Goal: Transaction & Acquisition: Purchase product/service

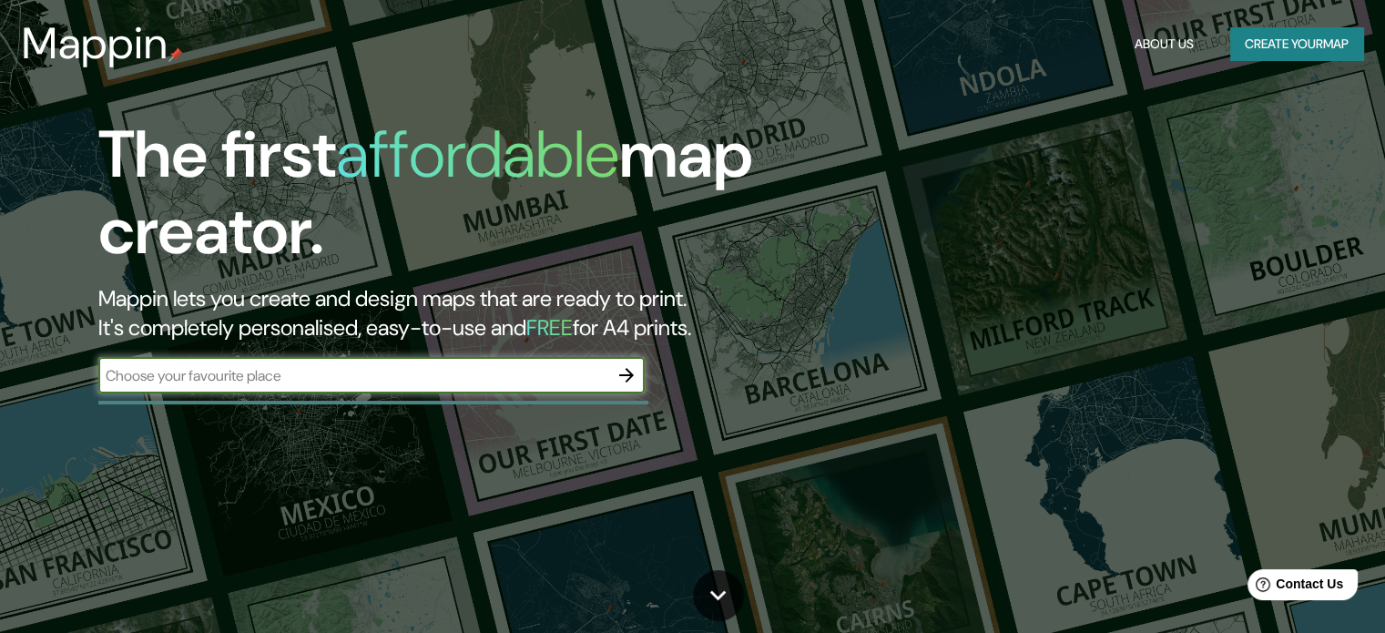
click at [1289, 47] on button "Create your map" at bounding box center [1297, 44] width 133 height 34
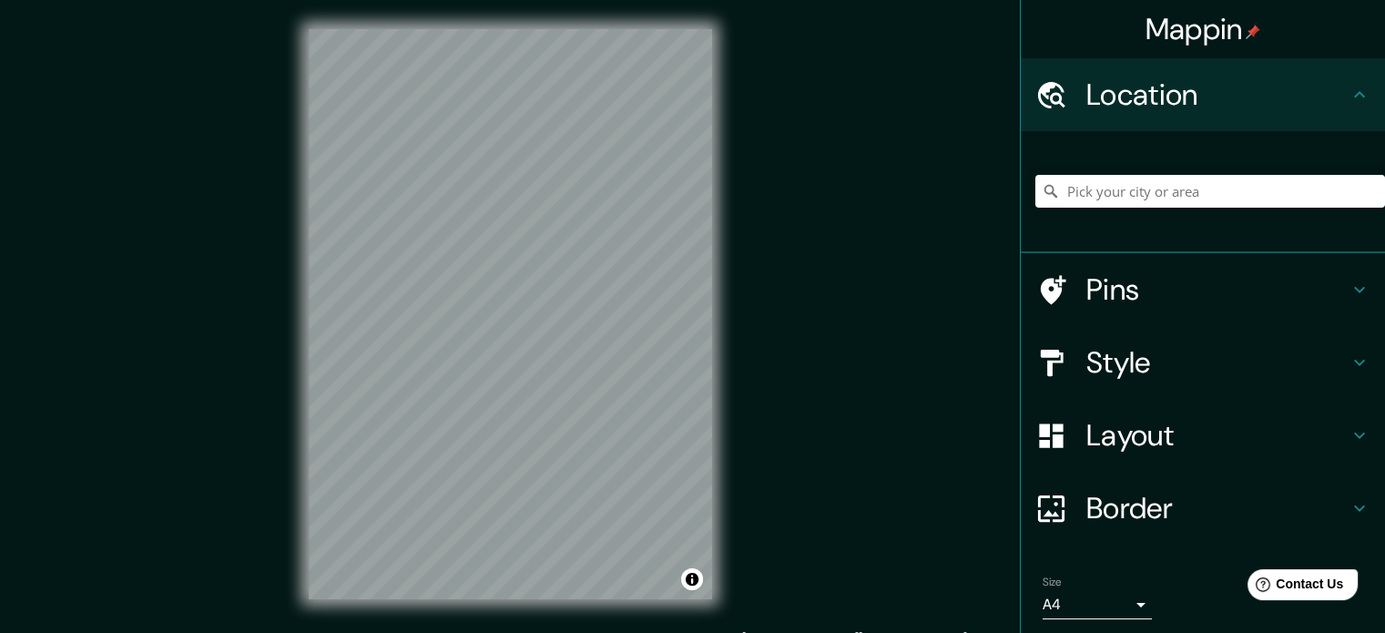
click at [830, 211] on div "Mappin Location Pins Style Layout Border Choose a border. Hint : you can make l…" at bounding box center [692, 329] width 1385 height 658
click at [267, 288] on div "Mappin Location Pins Style Layout Border Choose a border. Hint : you can make l…" at bounding box center [692, 329] width 1385 height 658
click at [778, 250] on div "Mappin Location Pins Style Layout Border Choose a border. Hint : you can make l…" at bounding box center [692, 329] width 1385 height 658
click at [770, 387] on div "Mappin Location Pins Style Layout Border Choose a border. Hint : you can make l…" at bounding box center [692, 329] width 1385 height 658
drag, startPoint x: 1167, startPoint y: 178, endPoint x: 1167, endPoint y: 192, distance: 14.6
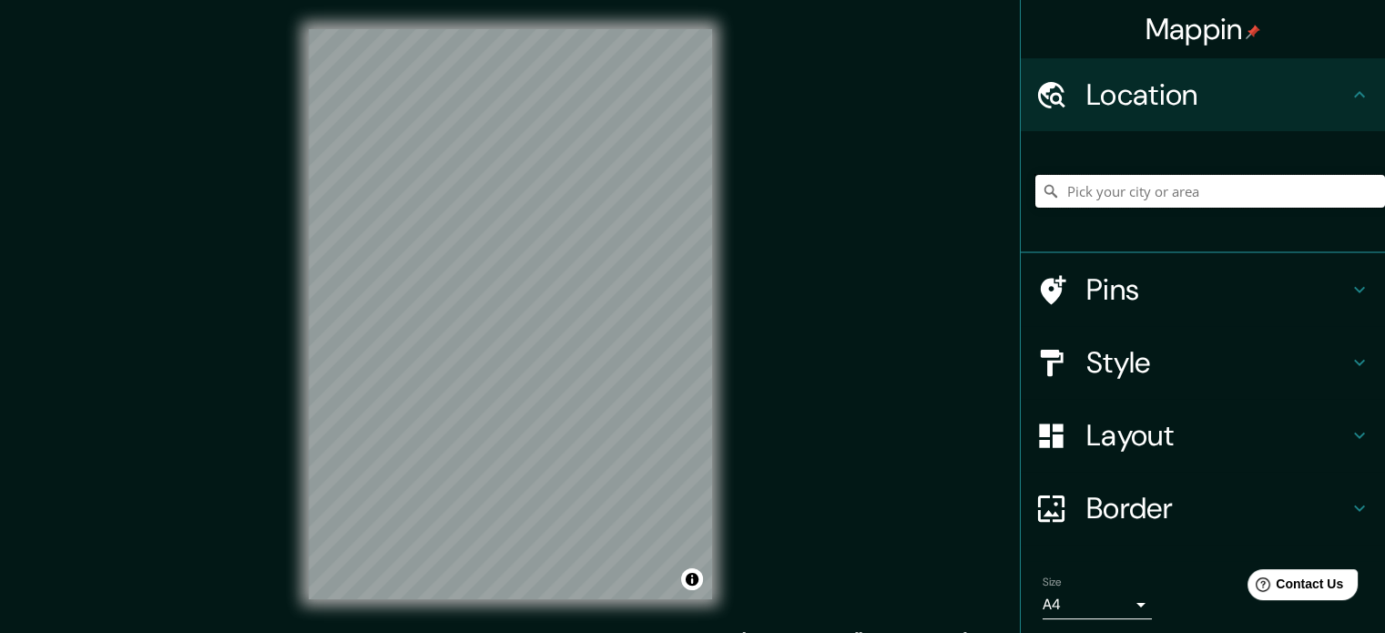
click at [1167, 178] on input "Pick your city or area" at bounding box center [1211, 191] width 350 height 33
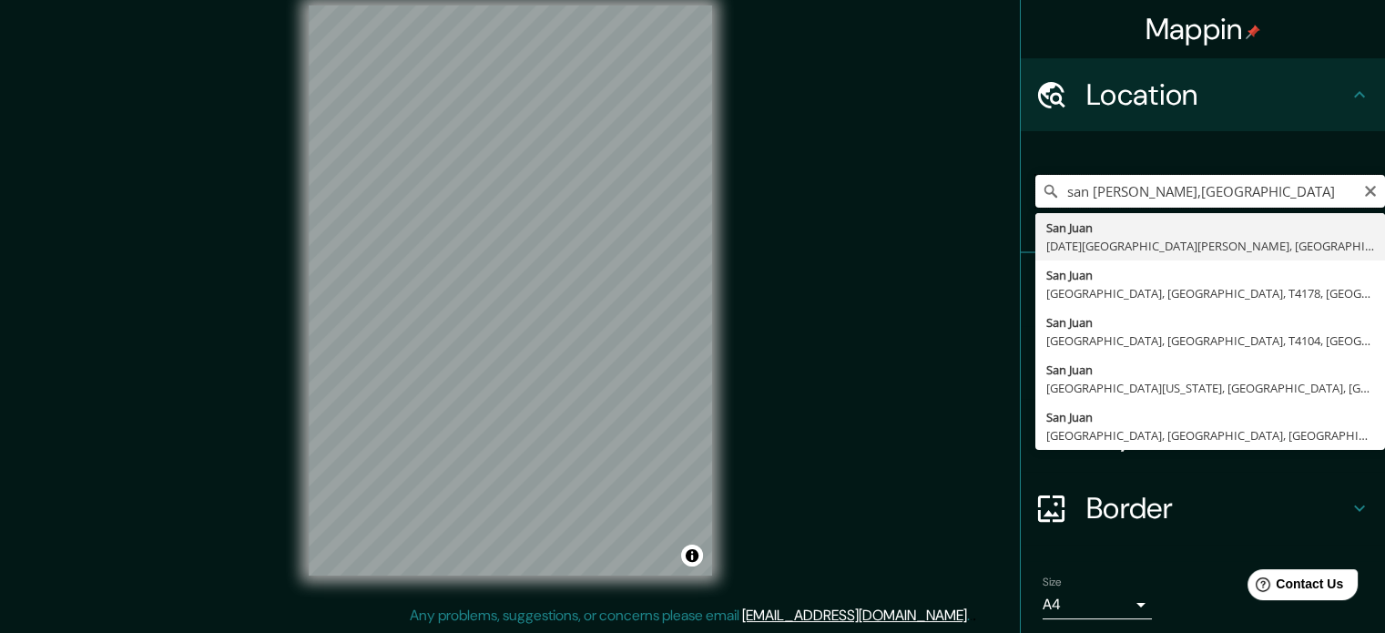
type input "san [PERSON_NAME],[GEOGRAPHIC_DATA]"
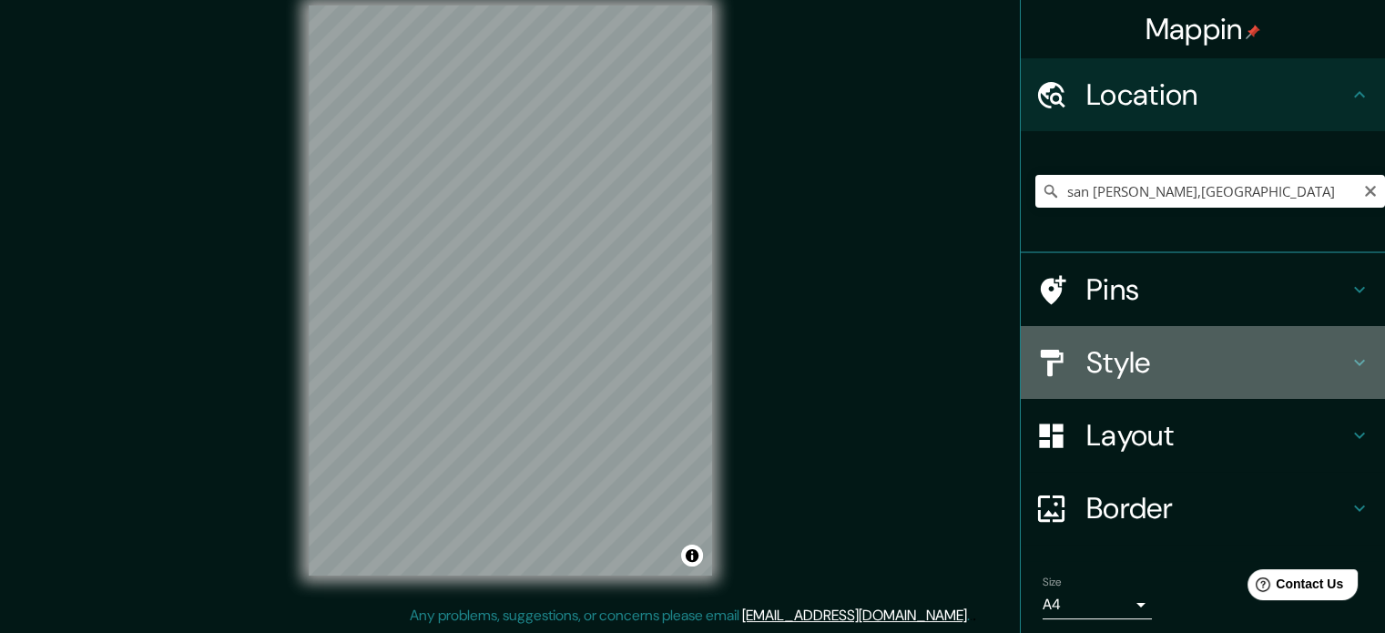
click at [1122, 353] on h4 "Style" at bounding box center [1218, 362] width 262 height 36
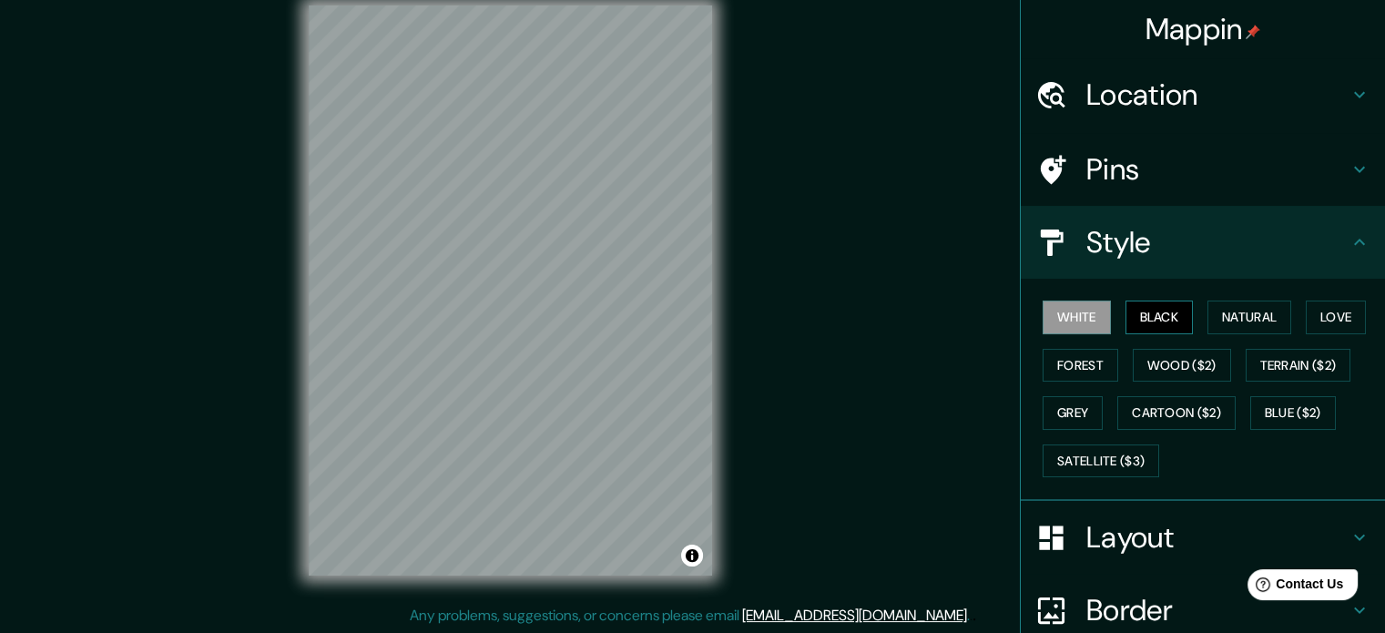
click at [1127, 309] on button "Black" at bounding box center [1160, 318] width 68 height 34
click at [1239, 323] on button "Natural" at bounding box center [1250, 318] width 84 height 34
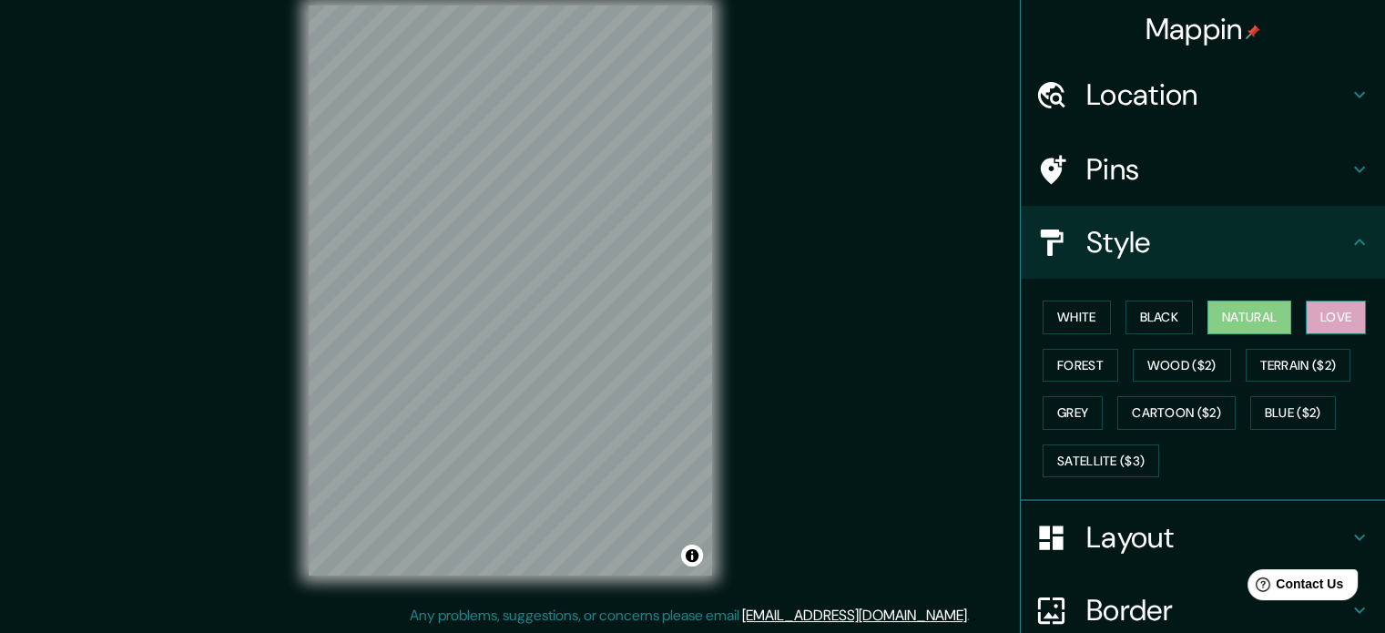
click at [1318, 317] on button "Love" at bounding box center [1336, 318] width 60 height 34
click at [1094, 370] on button "Forest" at bounding box center [1081, 366] width 76 height 34
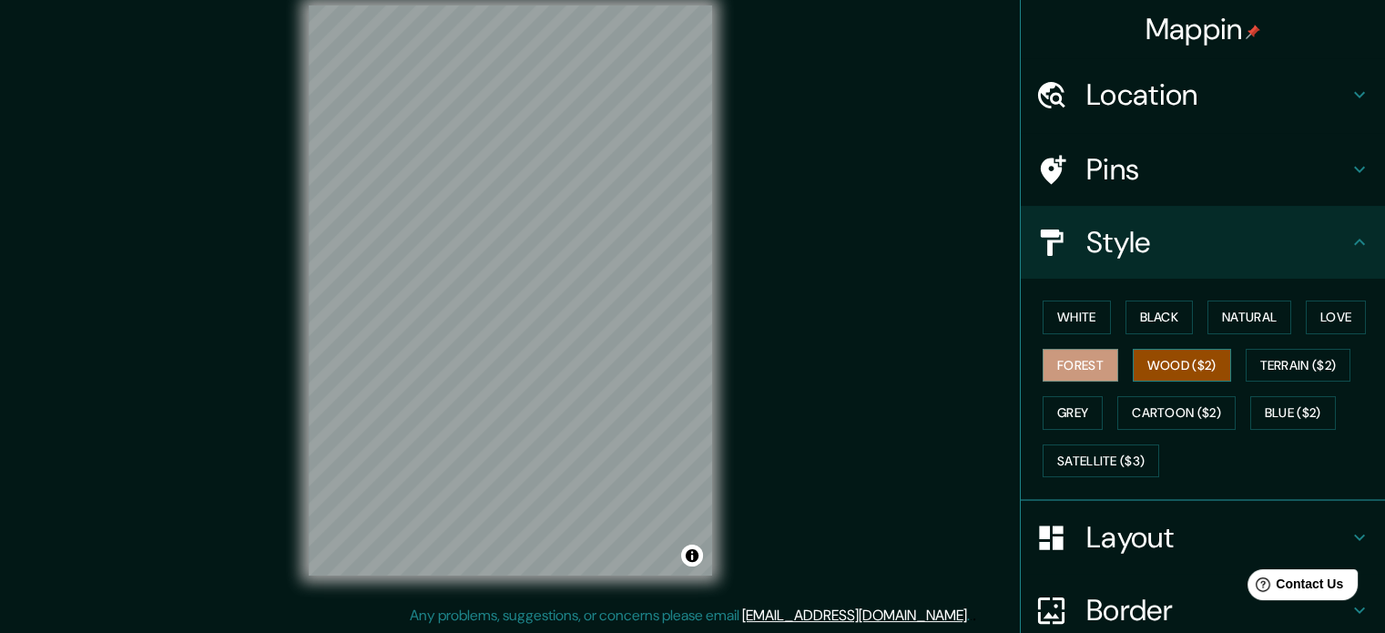
click at [1136, 373] on button "Wood ($2)" at bounding box center [1182, 366] width 98 height 34
click at [1279, 368] on button "Terrain ($2)" at bounding box center [1299, 366] width 106 height 34
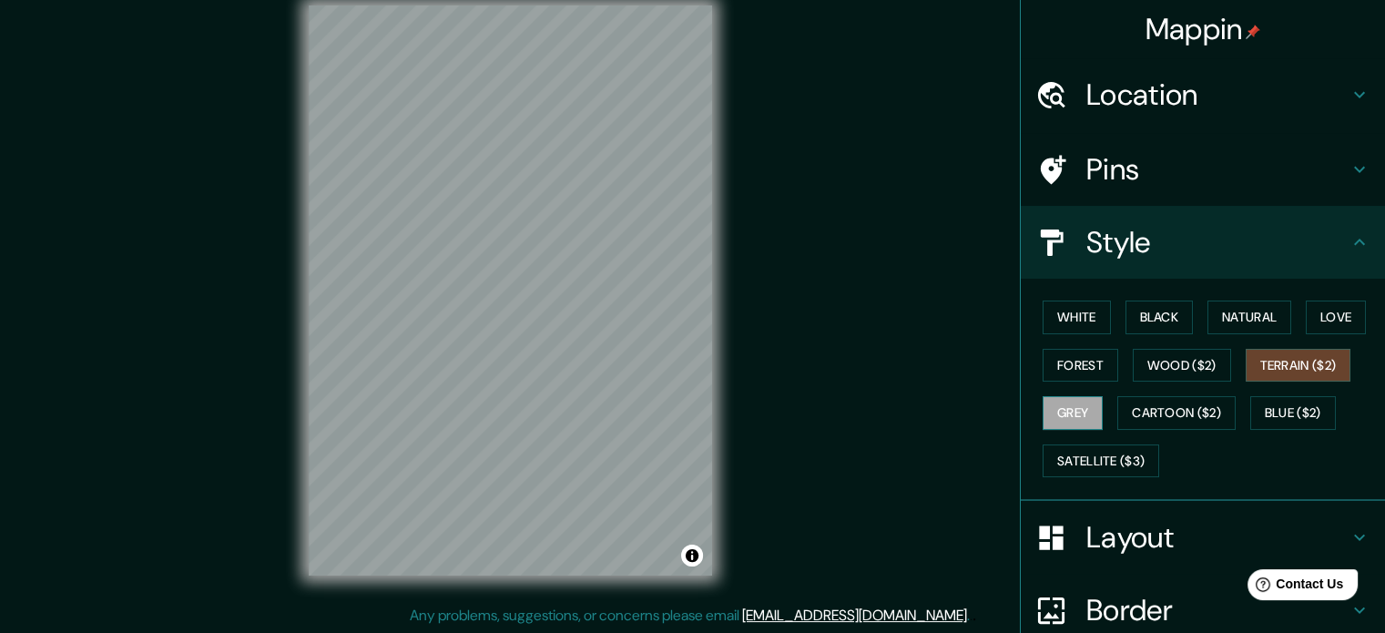
click at [1084, 409] on button "Grey" at bounding box center [1073, 413] width 60 height 34
click at [1126, 412] on button "Cartoon ($2)" at bounding box center [1177, 413] width 118 height 34
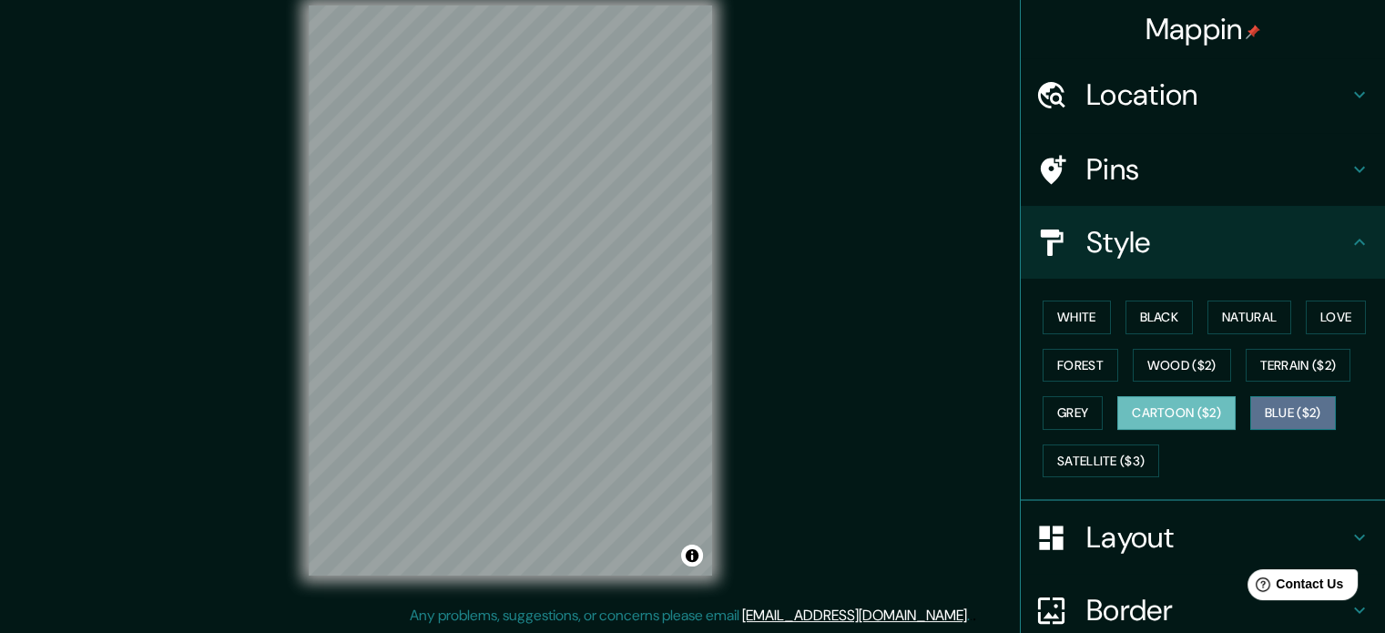
click at [1251, 409] on button "Blue ($2)" at bounding box center [1294, 413] width 86 height 34
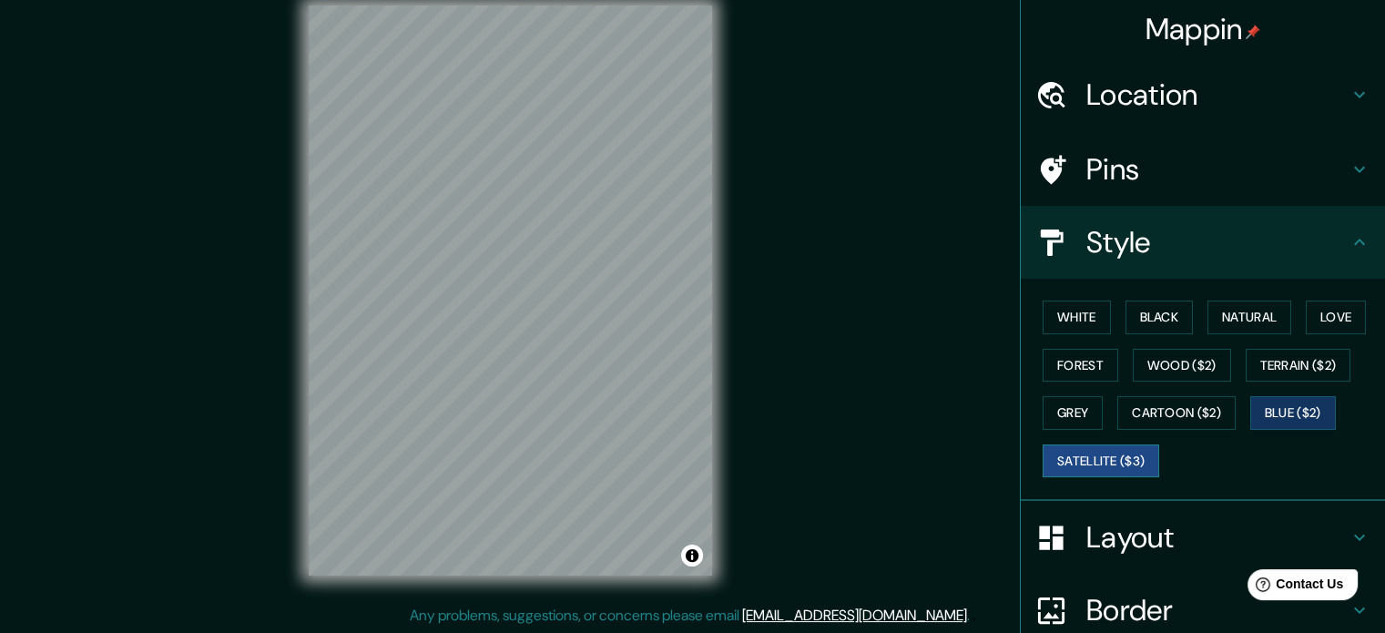
click at [1108, 455] on button "Satellite ($3)" at bounding box center [1101, 461] width 117 height 34
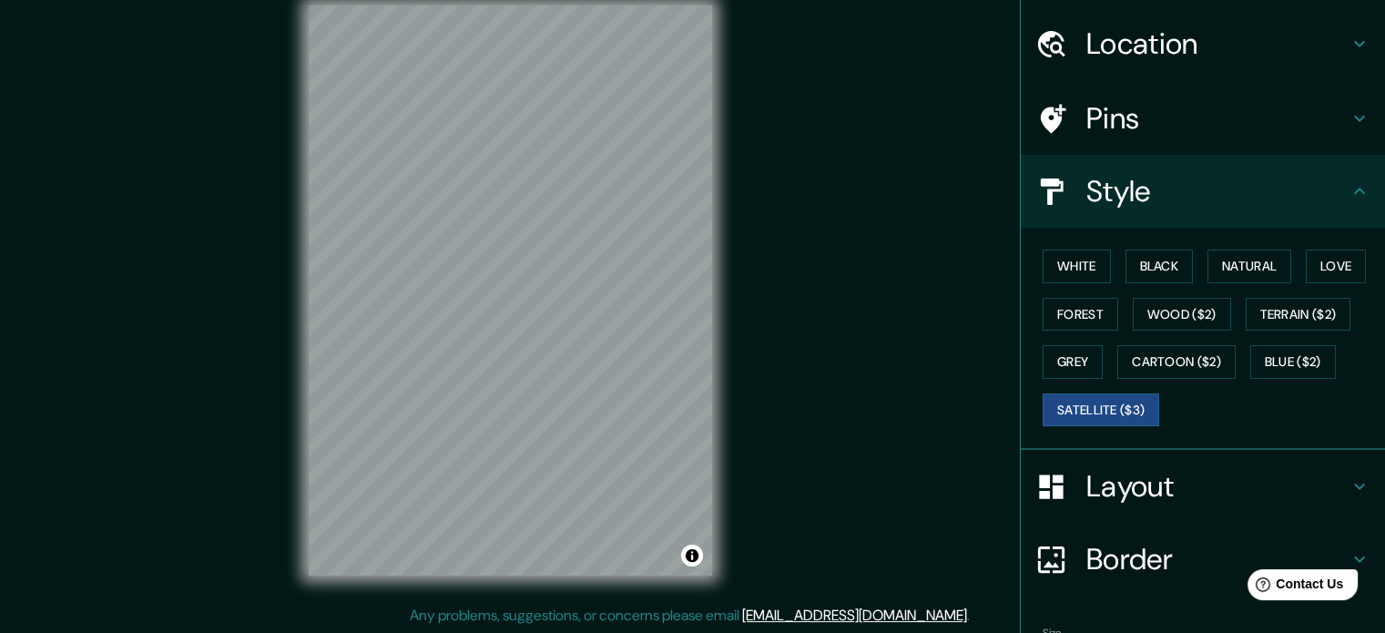
scroll to position [162, 0]
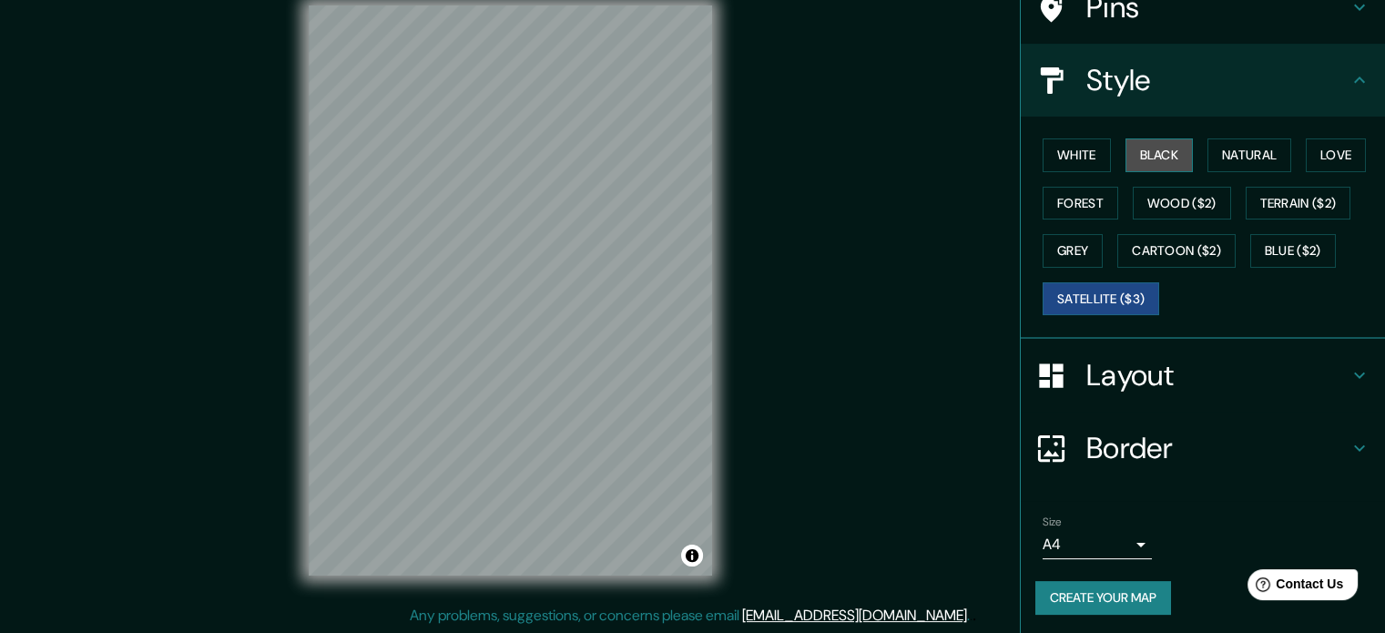
click at [1126, 153] on button "Black" at bounding box center [1160, 155] width 68 height 34
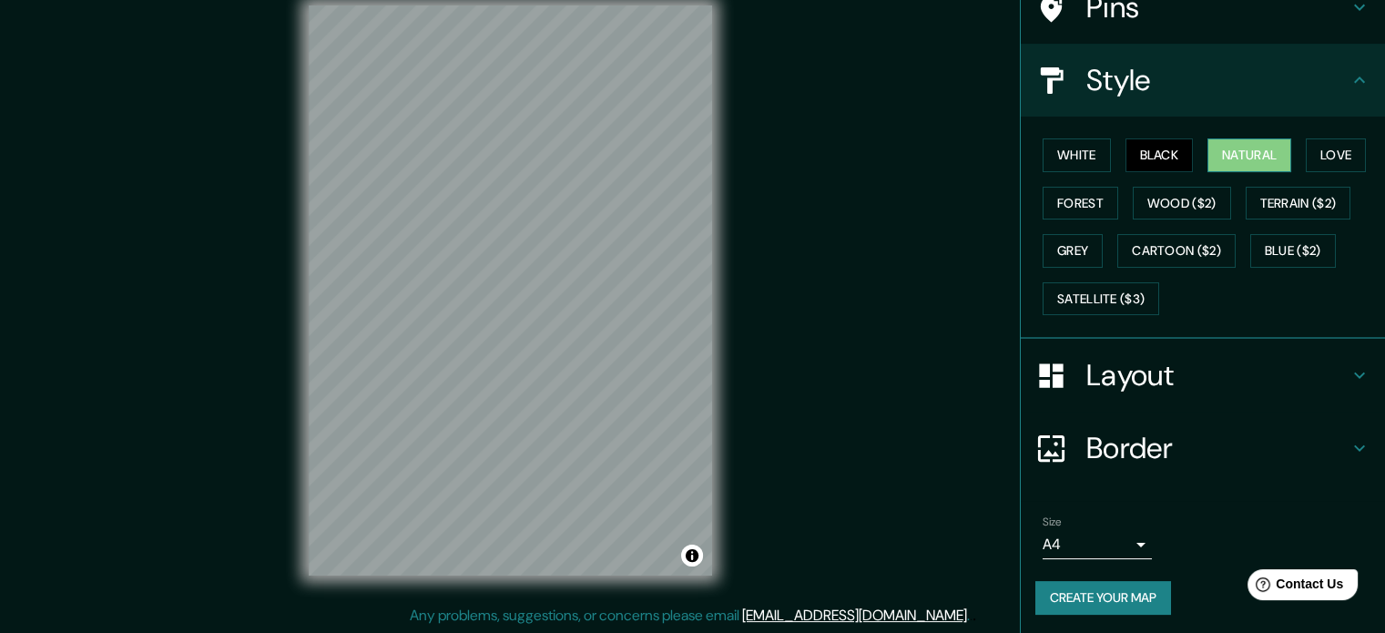
click at [1231, 159] on button "Natural" at bounding box center [1250, 155] width 84 height 34
click at [1326, 147] on button "Love" at bounding box center [1336, 155] width 60 height 34
click at [1261, 145] on button "Natural" at bounding box center [1250, 155] width 84 height 34
click at [1149, 383] on h4 "Layout" at bounding box center [1218, 375] width 262 height 36
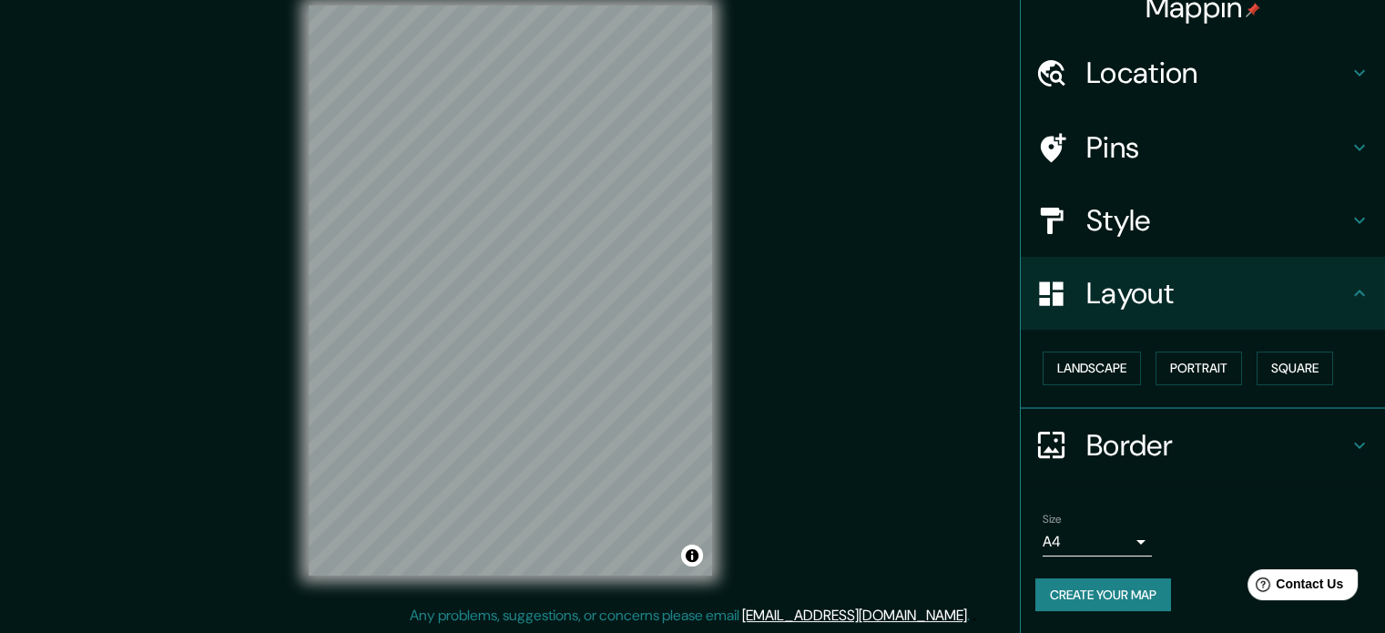
scroll to position [20, 0]
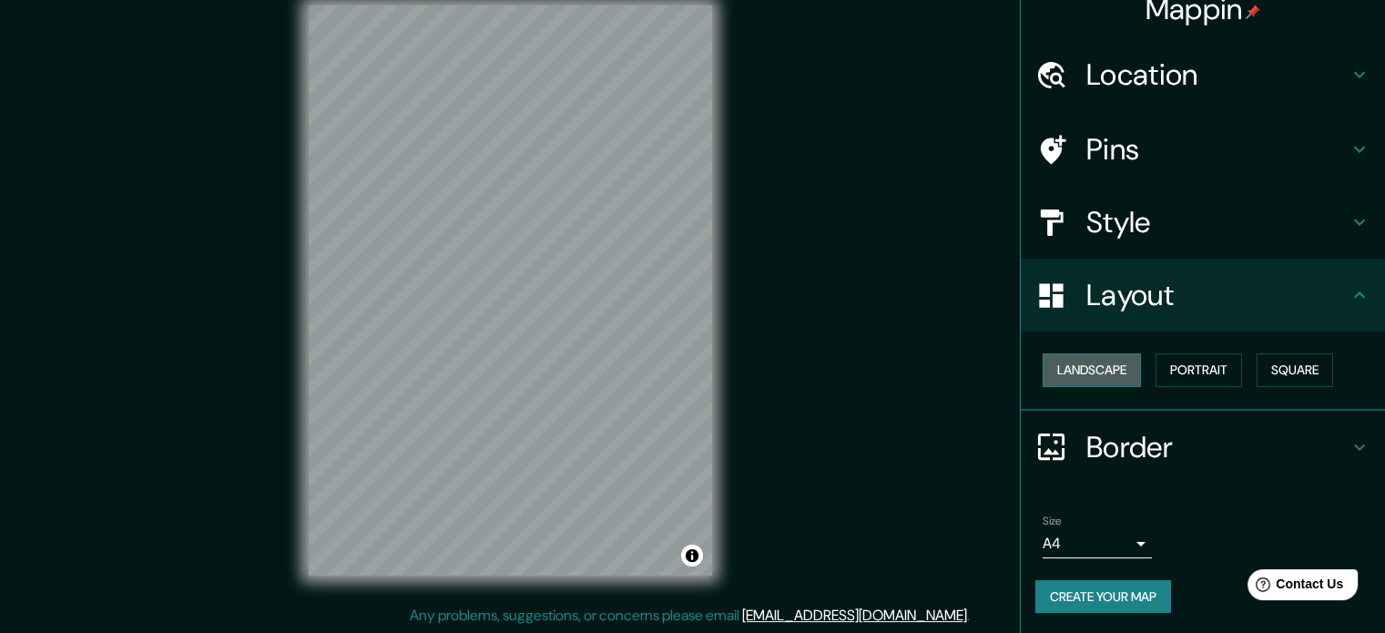
click at [1117, 367] on button "Landscape" at bounding box center [1092, 370] width 98 height 34
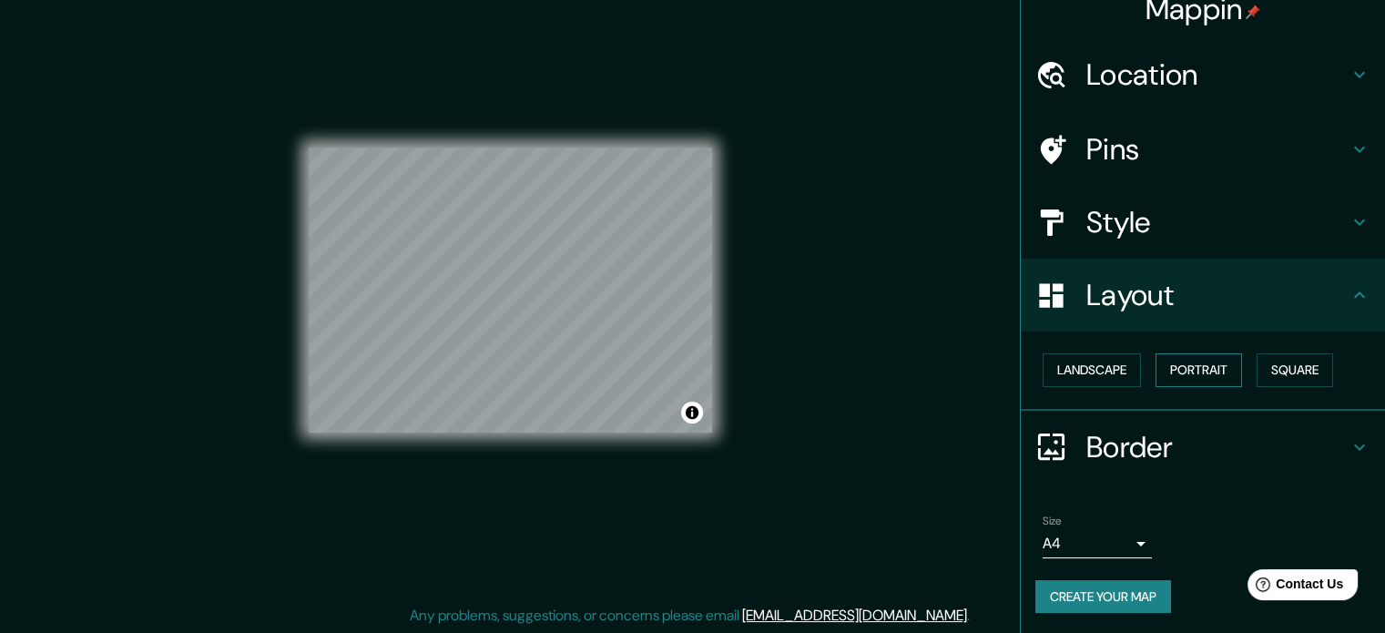
click at [1176, 361] on button "Portrait" at bounding box center [1199, 370] width 87 height 34
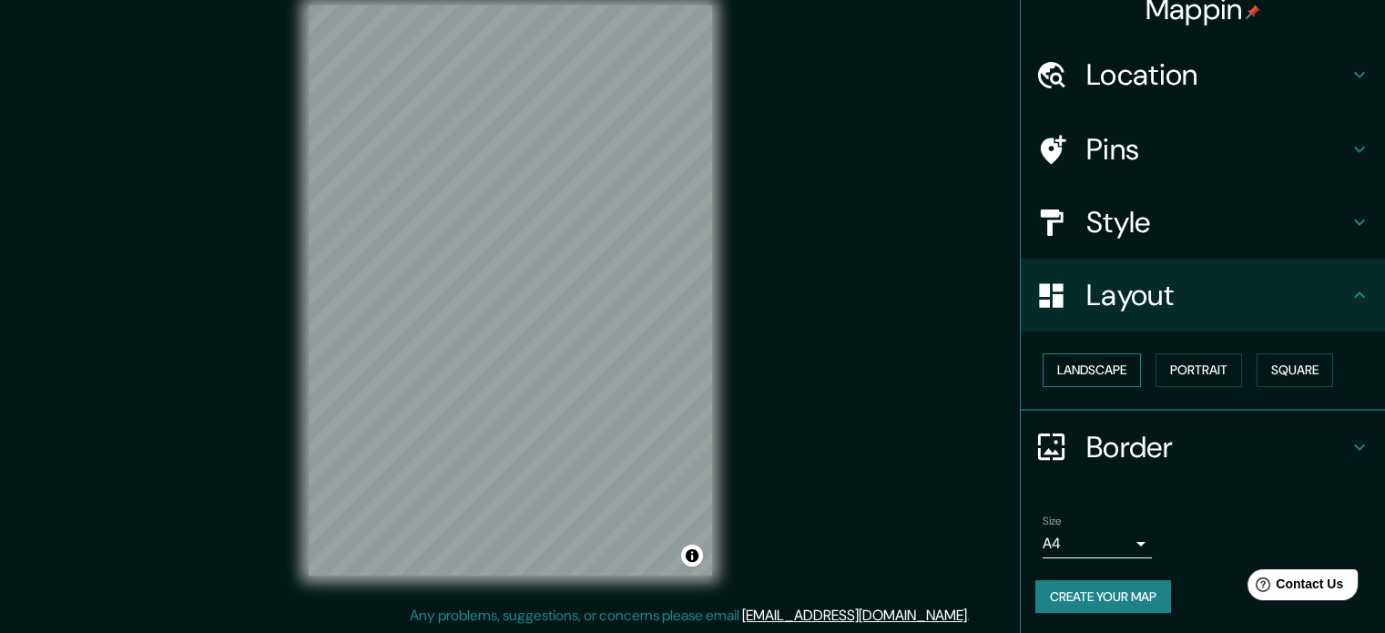
click at [1114, 375] on button "Landscape" at bounding box center [1092, 370] width 98 height 34
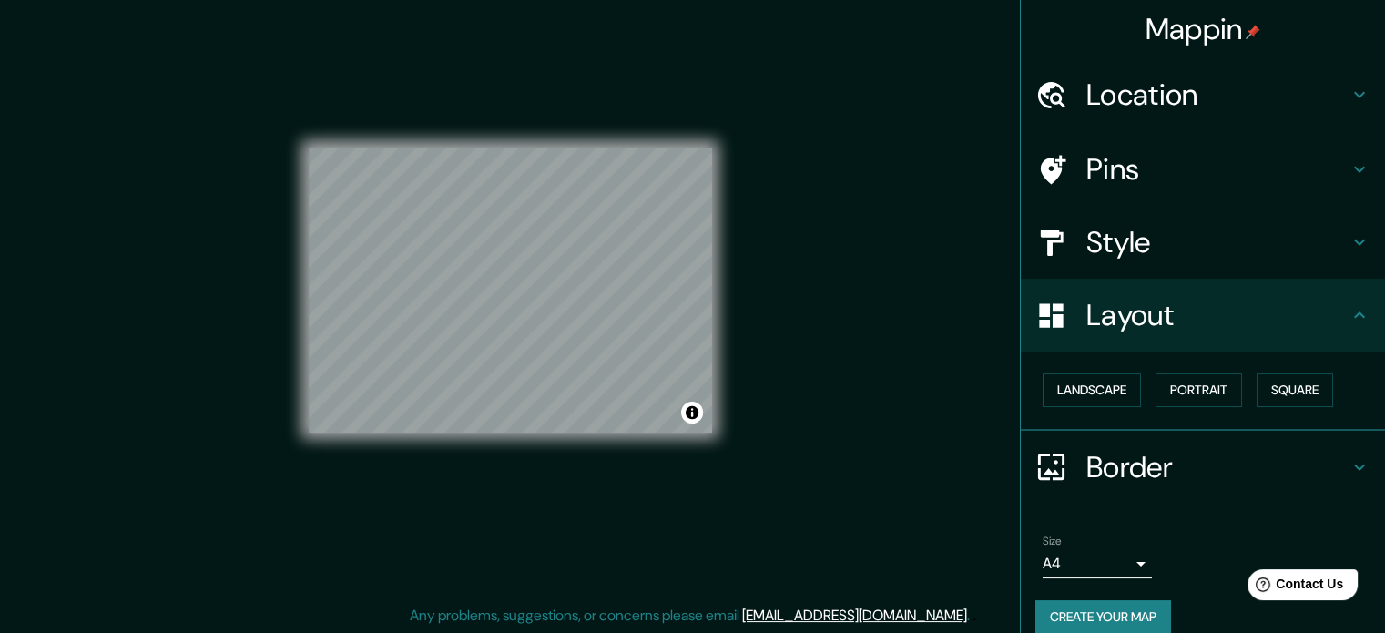
scroll to position [0, 0]
click at [1159, 101] on h4 "Location" at bounding box center [1218, 95] width 262 height 36
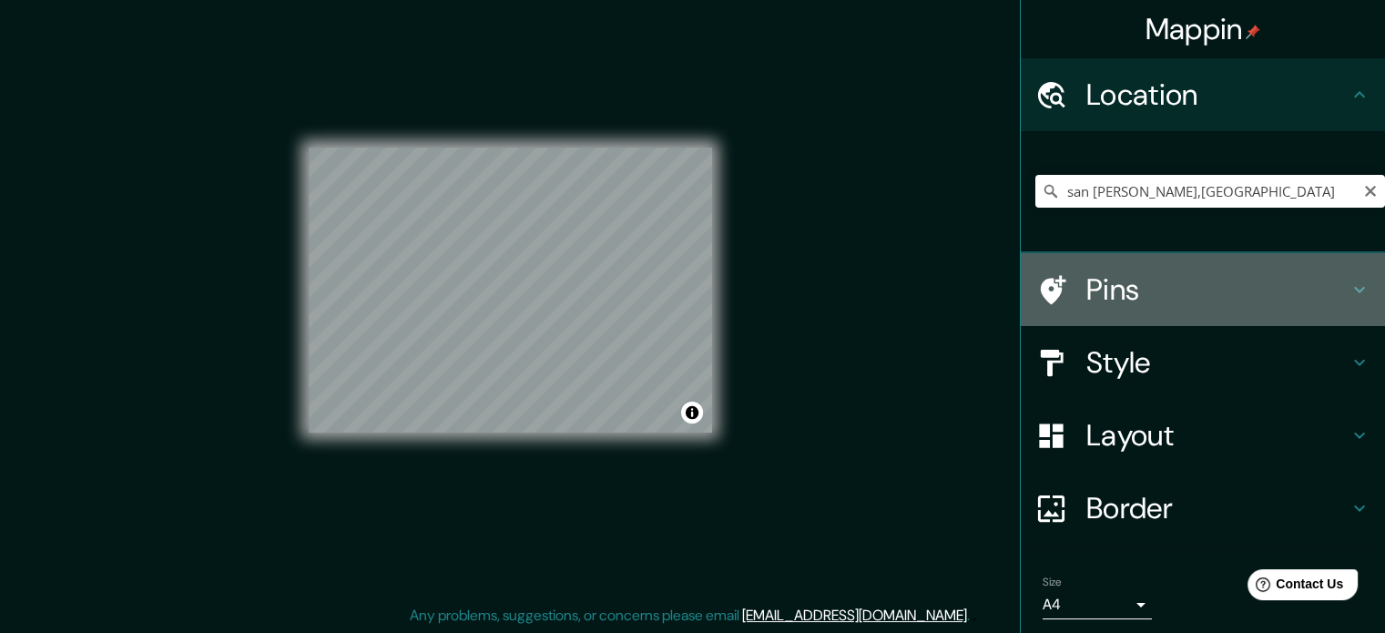
click at [1162, 278] on h4 "Pins" at bounding box center [1218, 289] width 262 height 36
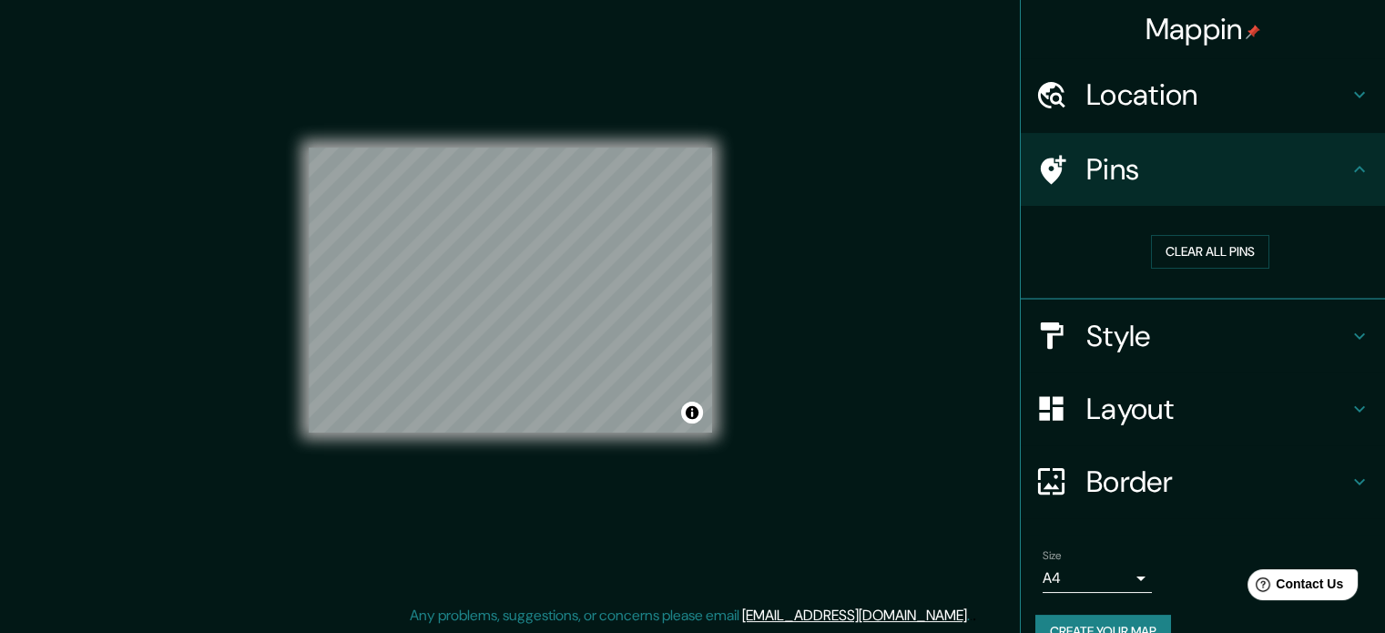
click at [1169, 329] on h4 "Style" at bounding box center [1218, 336] width 262 height 36
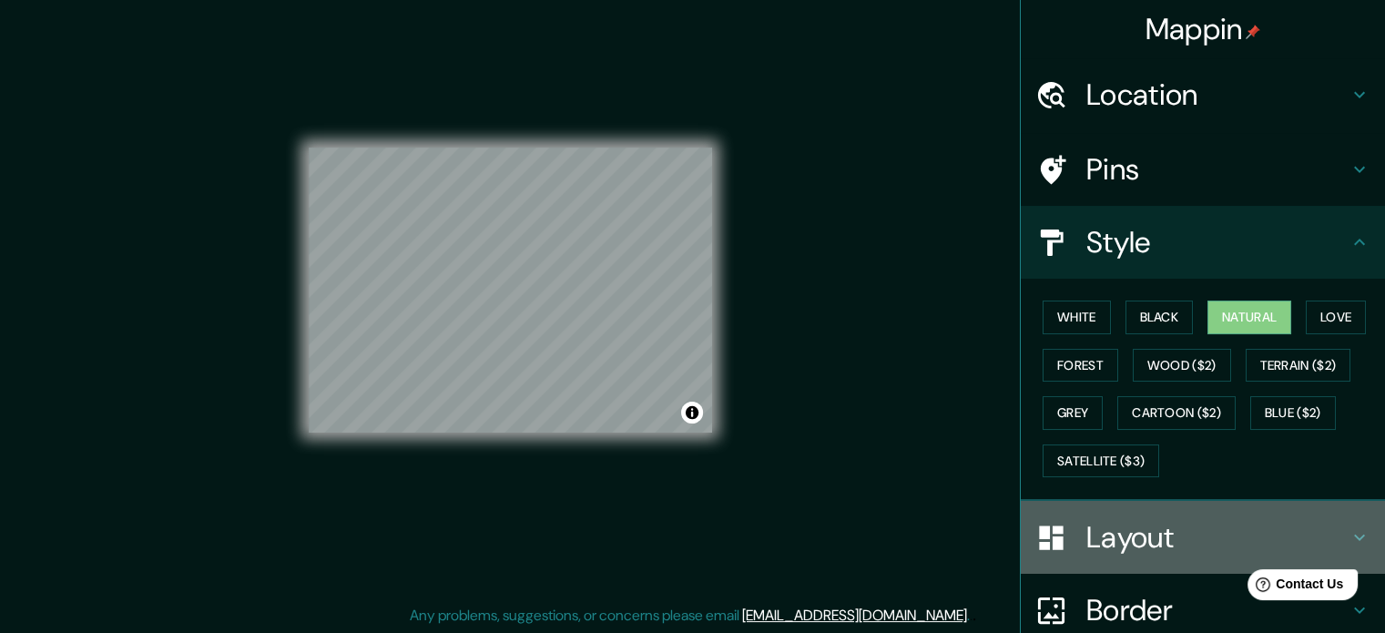
click at [1109, 526] on h4 "Layout" at bounding box center [1218, 537] width 262 height 36
